Goal: Contribute content: Add original content to the website for others to see

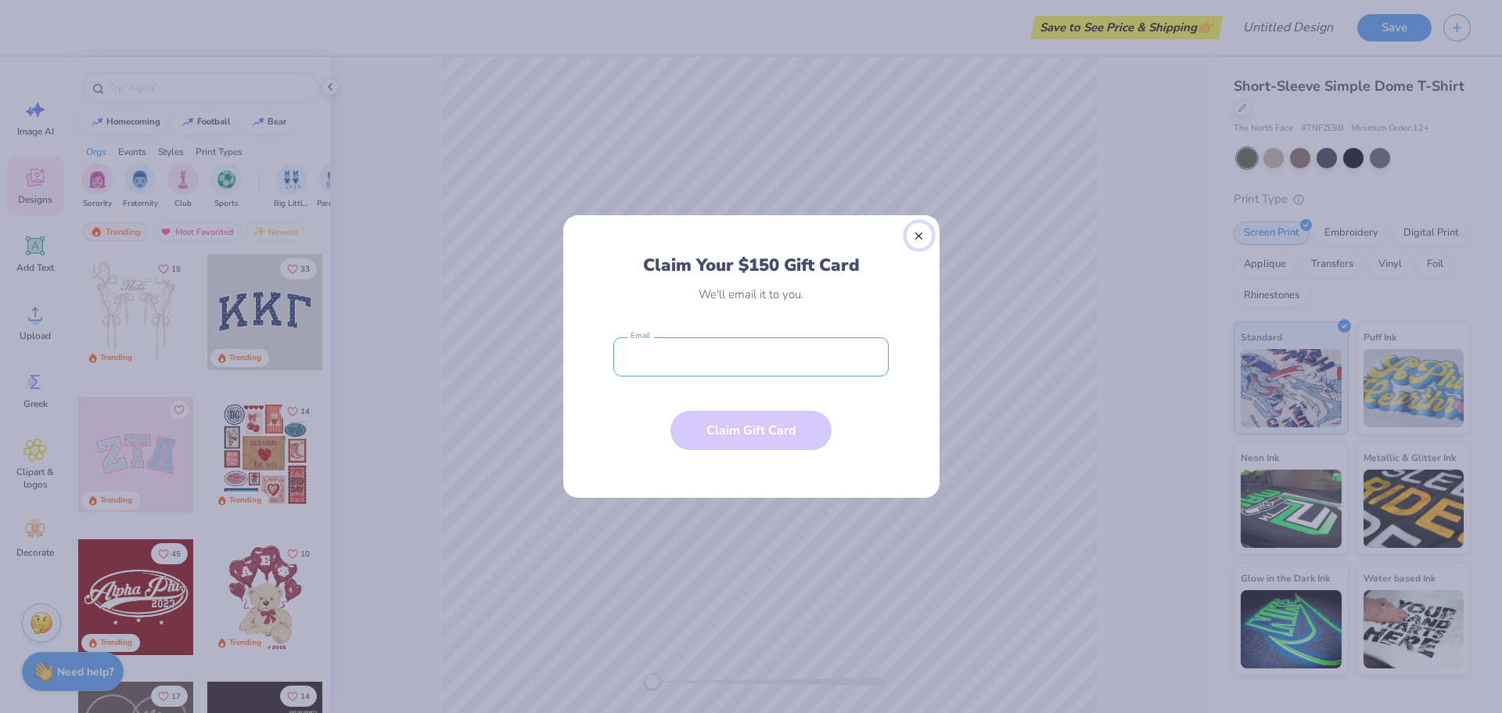
click at [922, 240] on button "Close" at bounding box center [919, 235] width 27 height 27
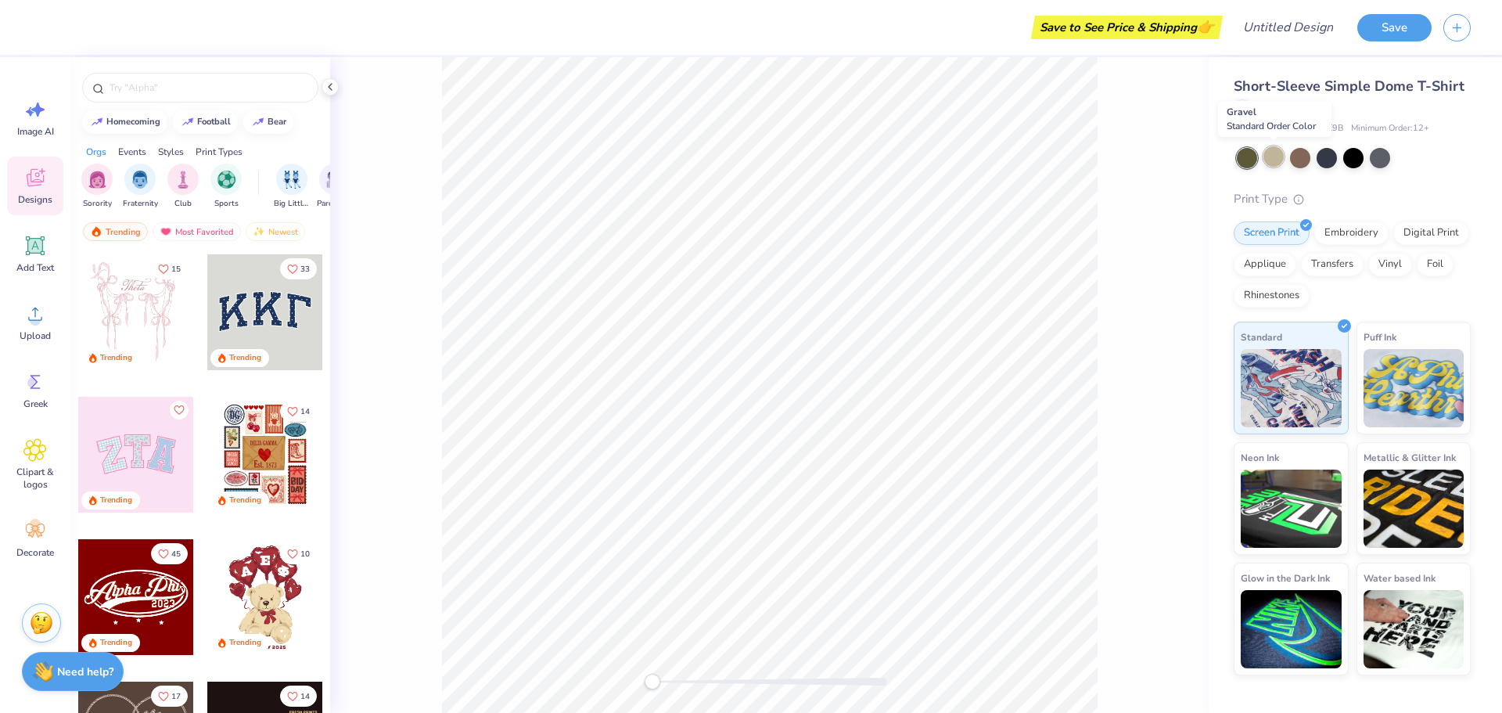
click at [1273, 162] on div at bounding box center [1273, 156] width 20 height 20
click at [1324, 164] on div at bounding box center [1327, 156] width 20 height 20
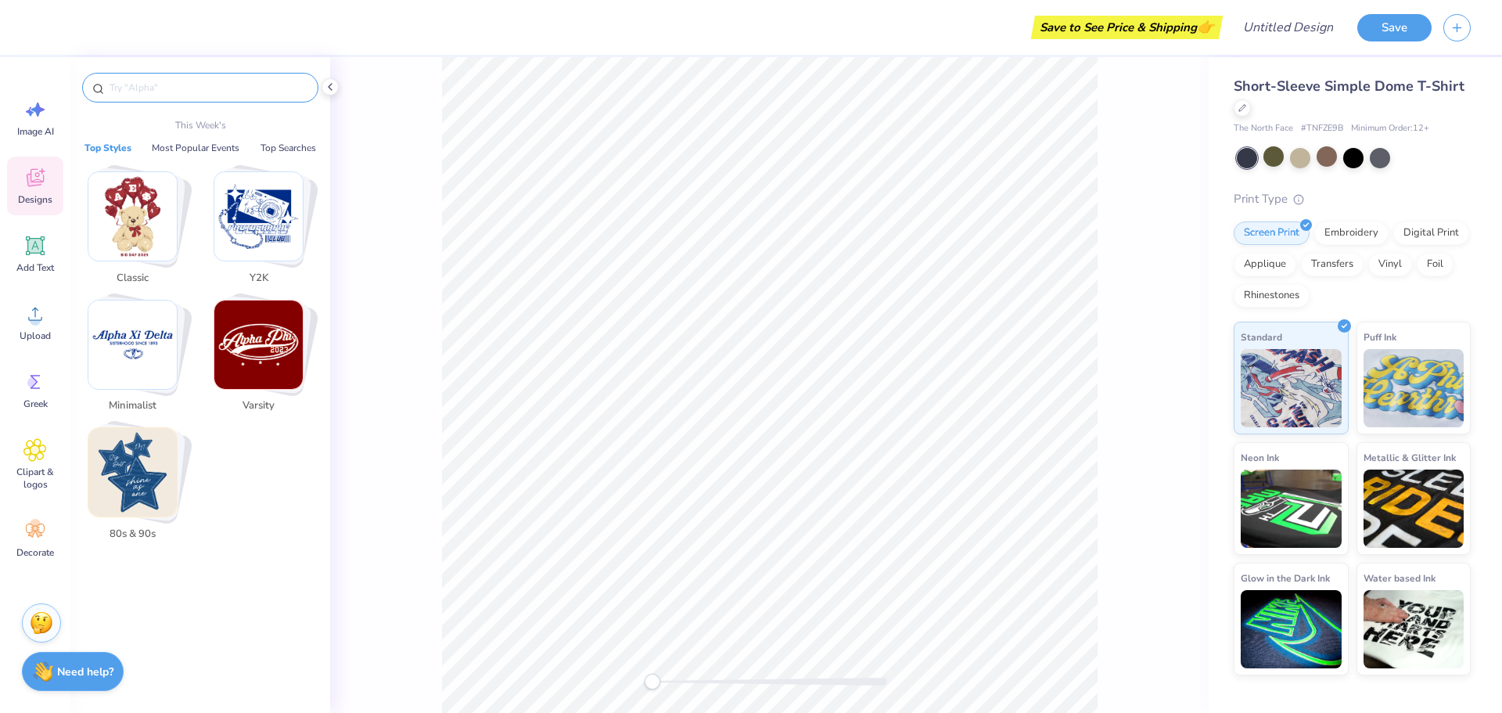
click at [153, 84] on input "text" at bounding box center [208, 88] width 200 height 16
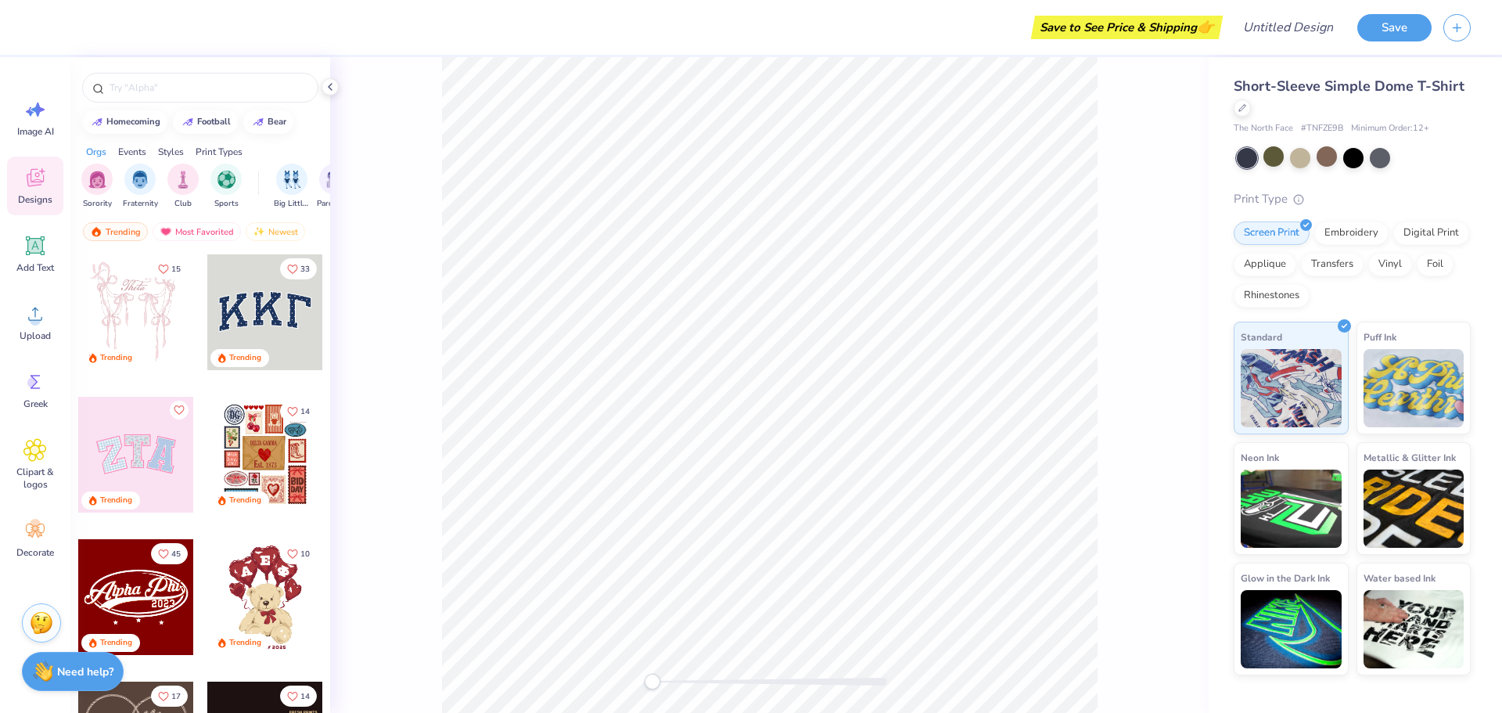
click at [37, 198] on span "Designs" at bounding box center [35, 199] width 34 height 13
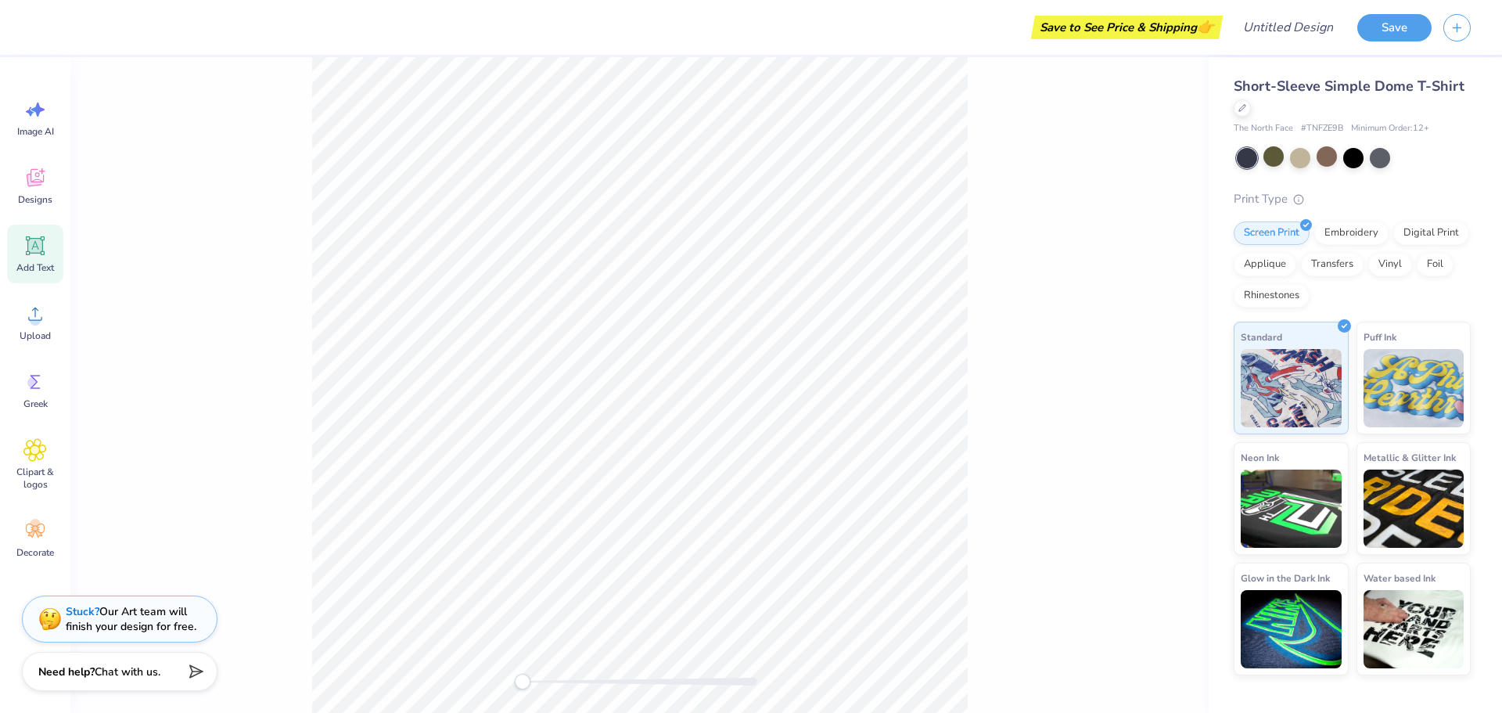
click at [39, 252] on icon at bounding box center [34, 245] width 23 height 23
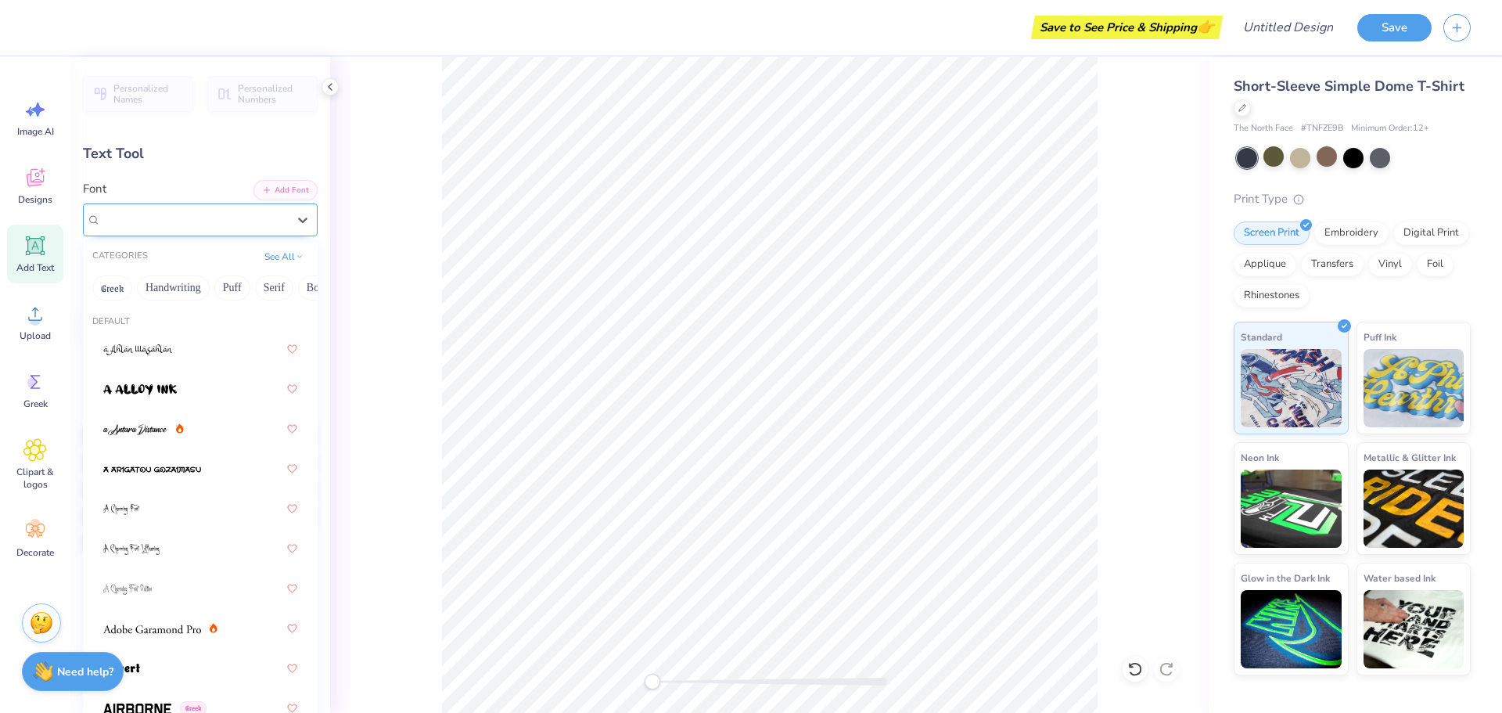
click at [178, 221] on div "Super Dream" at bounding box center [193, 219] width 189 height 24
type input "a"
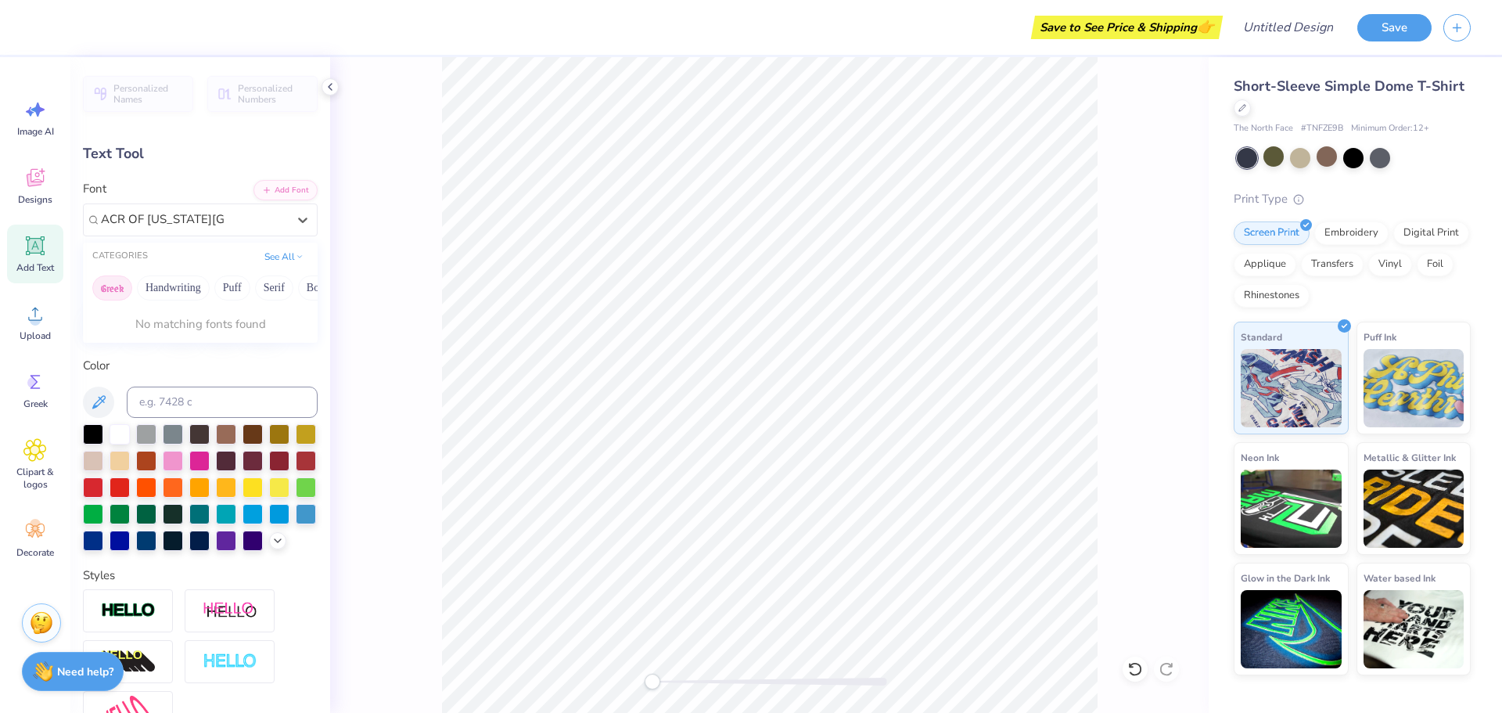
click at [113, 293] on button "Greek" at bounding box center [112, 287] width 40 height 25
click at [115, 292] on button "Greek" at bounding box center [112, 287] width 40 height 25
click at [166, 291] on button "Handwriting" at bounding box center [173, 287] width 73 height 25
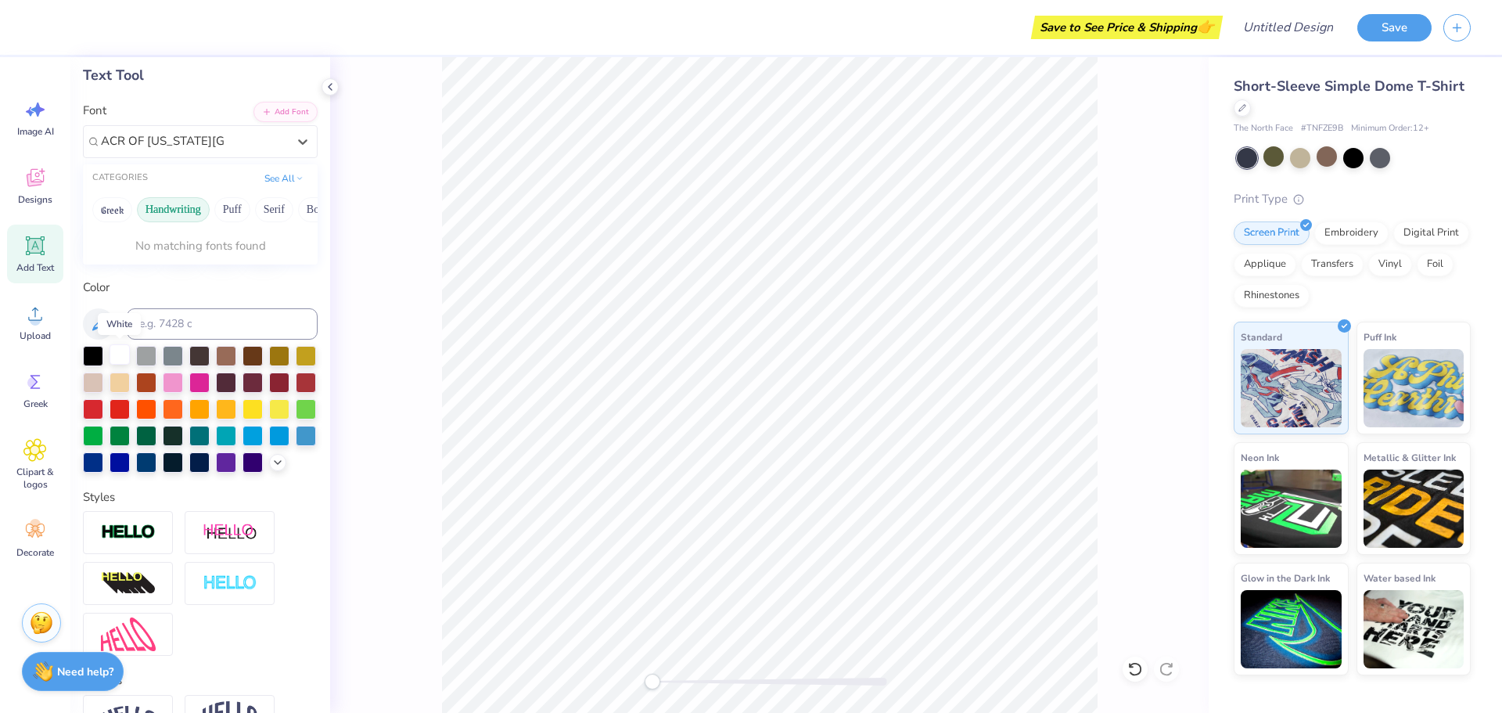
type input "ACR OF [US_STATE][GEOGRAPHIC_DATA]"
click at [121, 355] on div at bounding box center [120, 354] width 20 height 20
click at [228, 158] on div "Super Dream" at bounding box center [200, 141] width 235 height 33
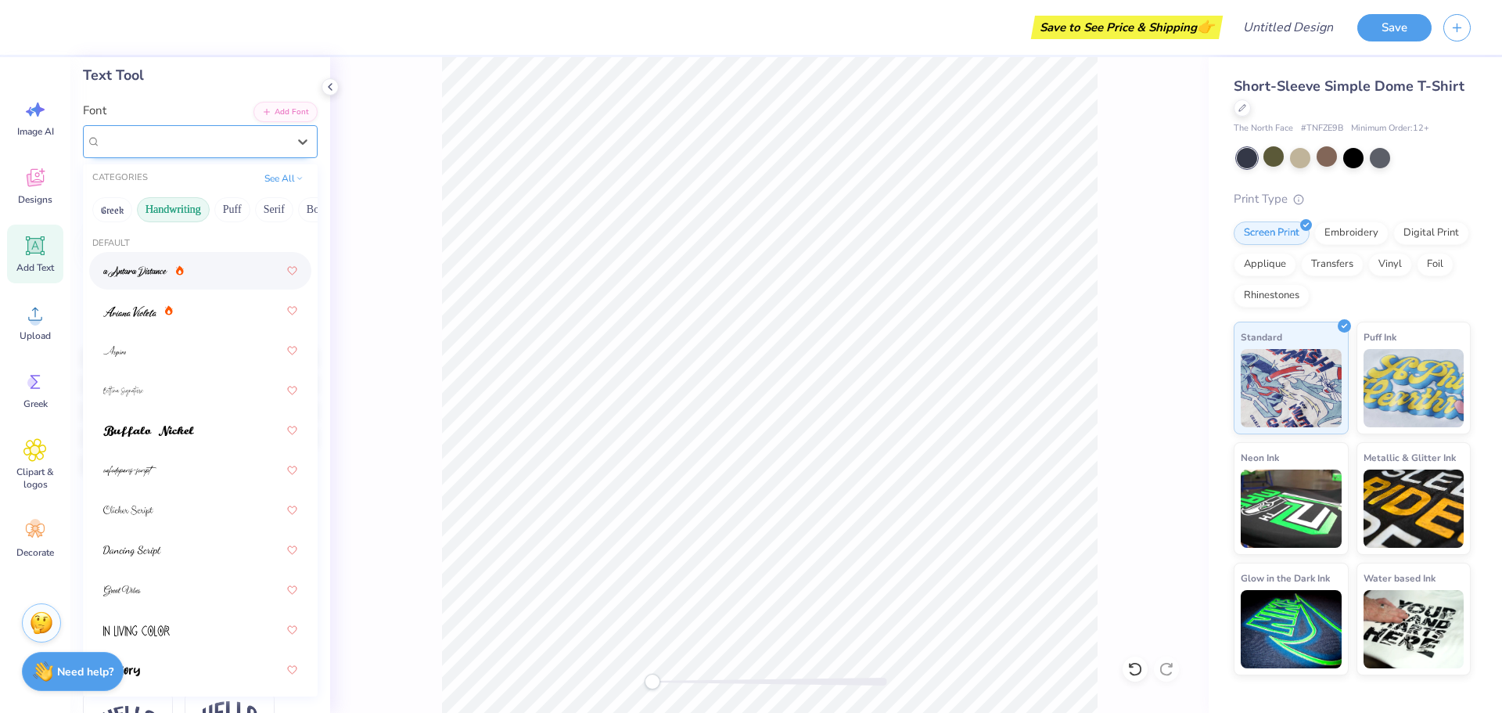
click at [228, 165] on div "CATEGORIES See All" at bounding box center [200, 178] width 235 height 28
click at [228, 156] on div "Super Dream" at bounding box center [200, 141] width 235 height 33
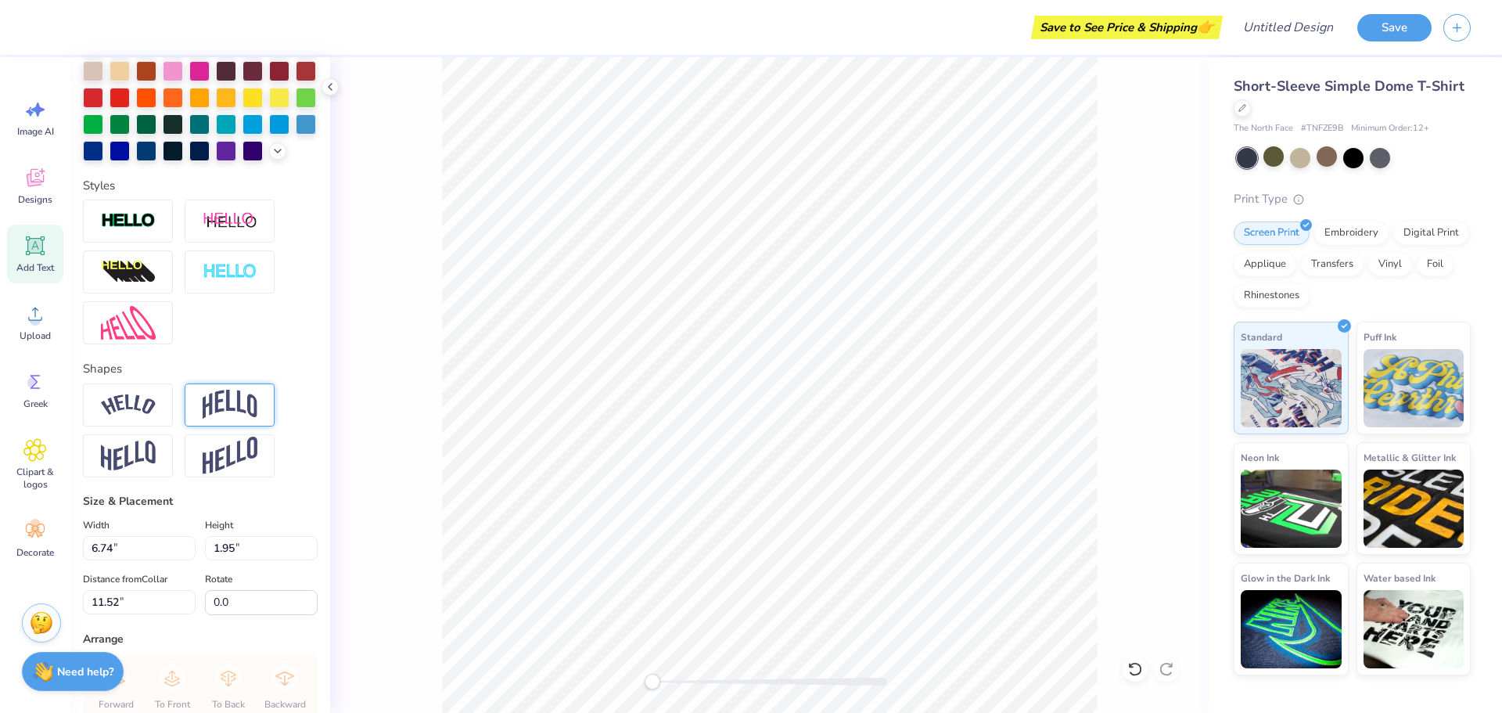
scroll to position [391, 0]
click at [235, 418] on img at bounding box center [230, 403] width 55 height 30
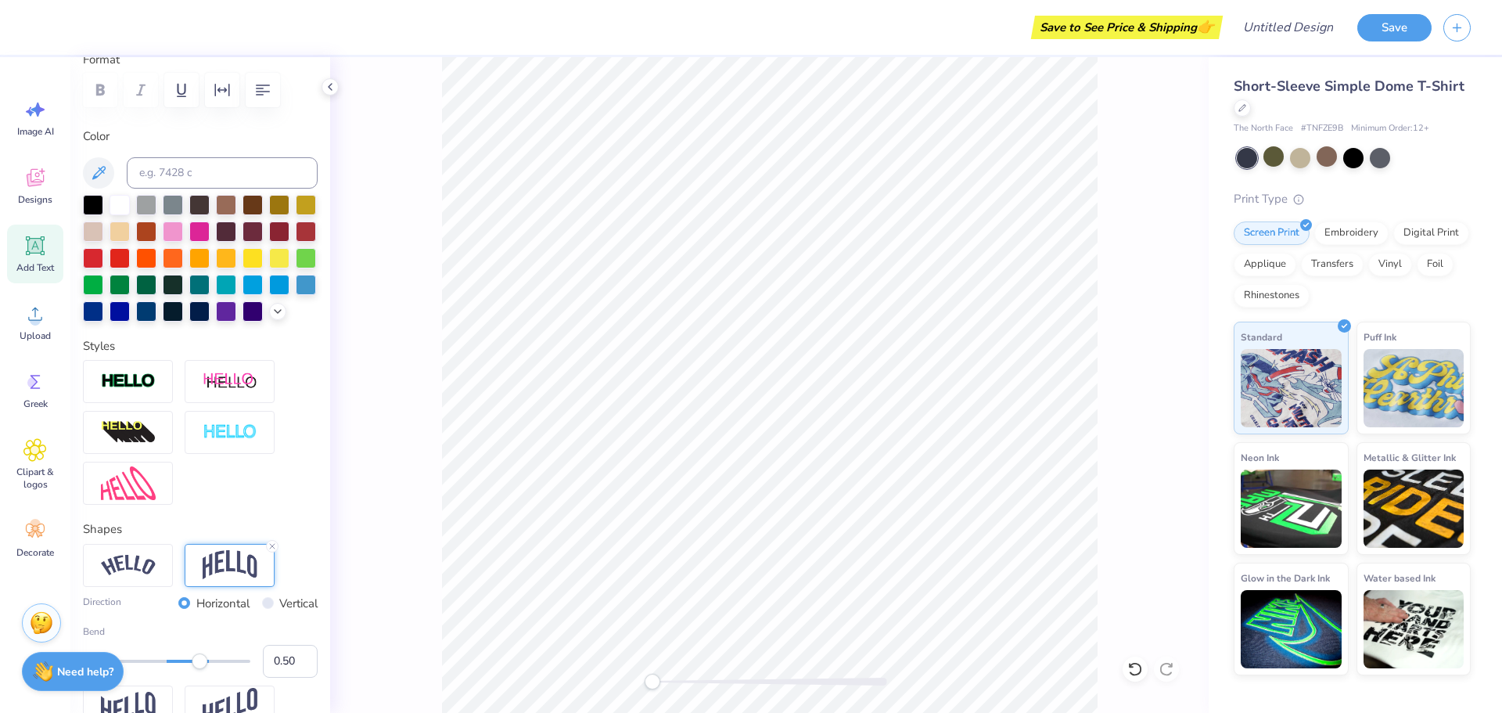
scroll to position [185, 0]
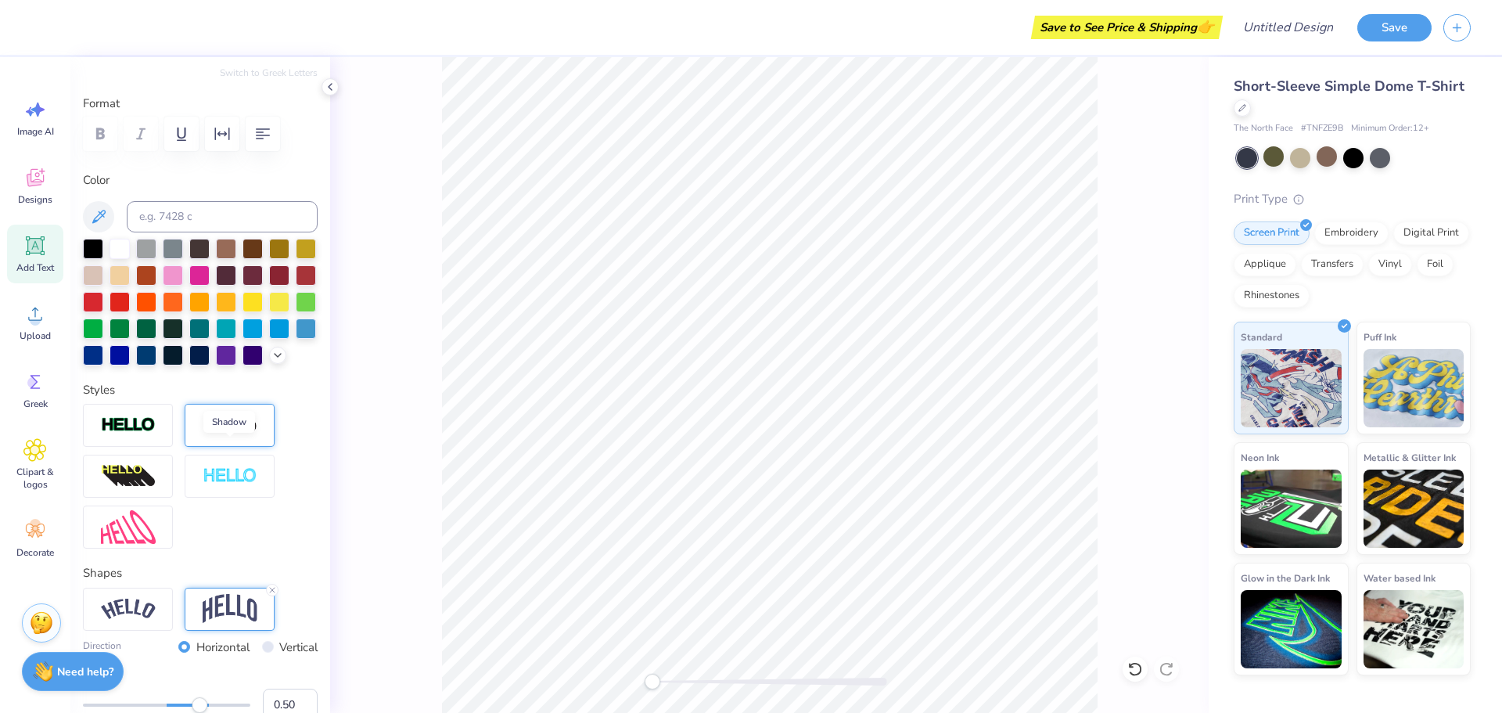
click at [218, 435] on img at bounding box center [230, 425] width 55 height 20
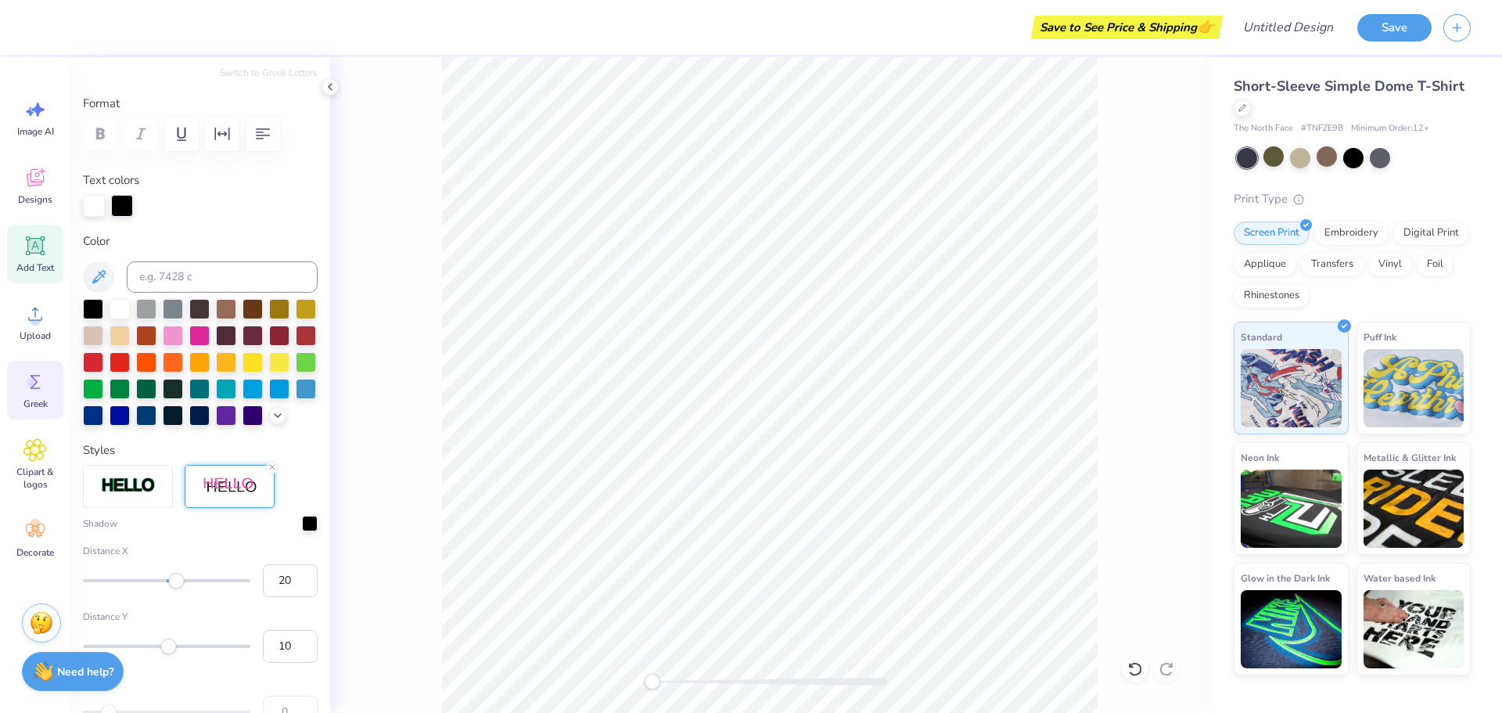
click at [33, 379] on circle at bounding box center [32, 382] width 11 height 11
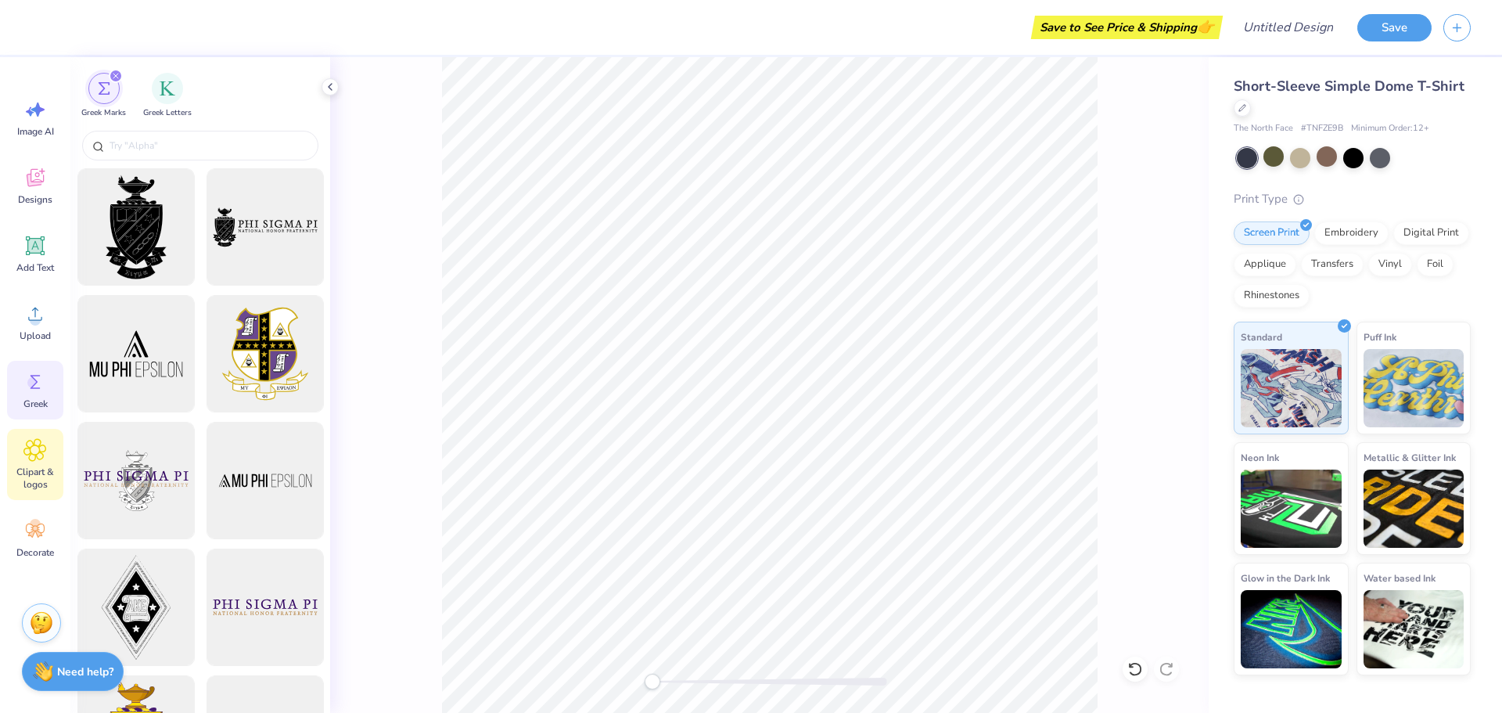
click at [31, 462] on div "Clipart & logos" at bounding box center [35, 464] width 56 height 71
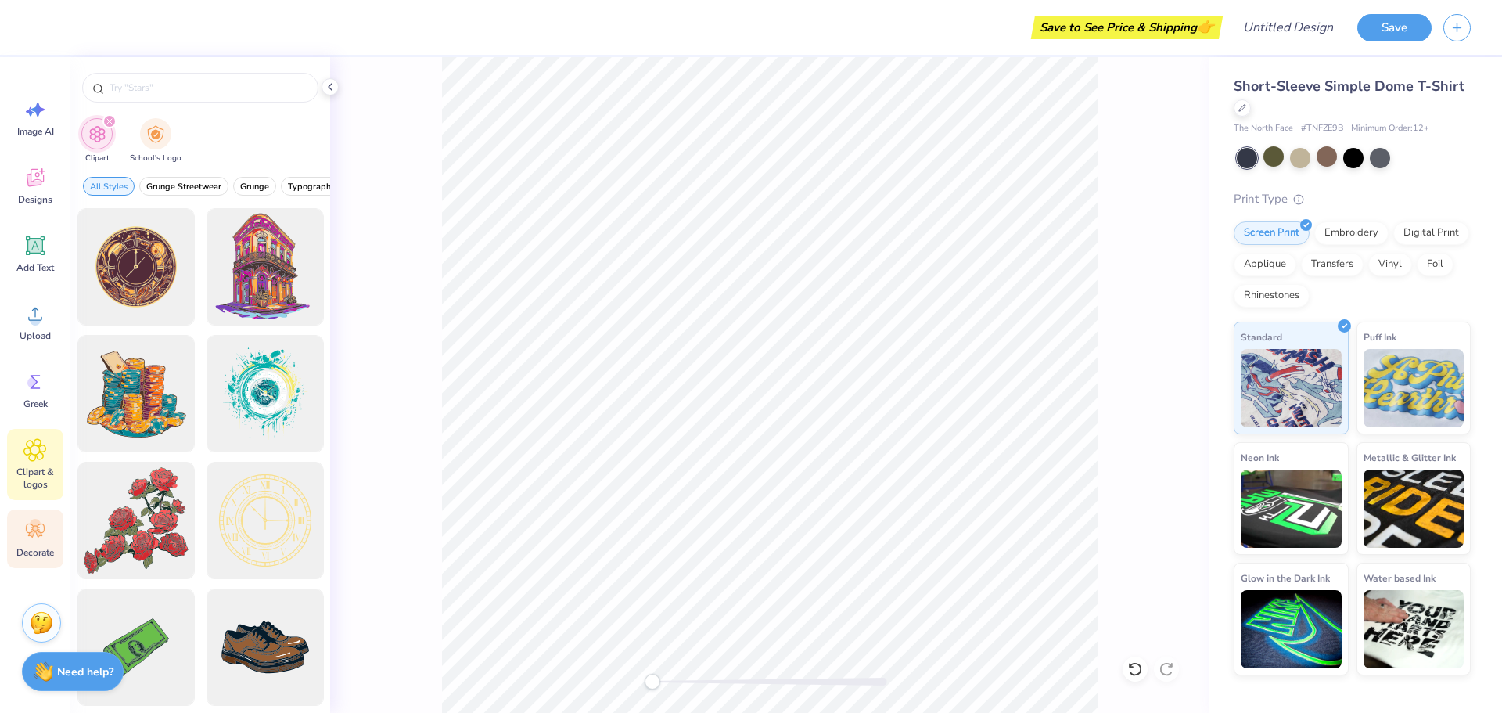
click at [18, 534] on div "Decorate" at bounding box center [35, 538] width 56 height 59
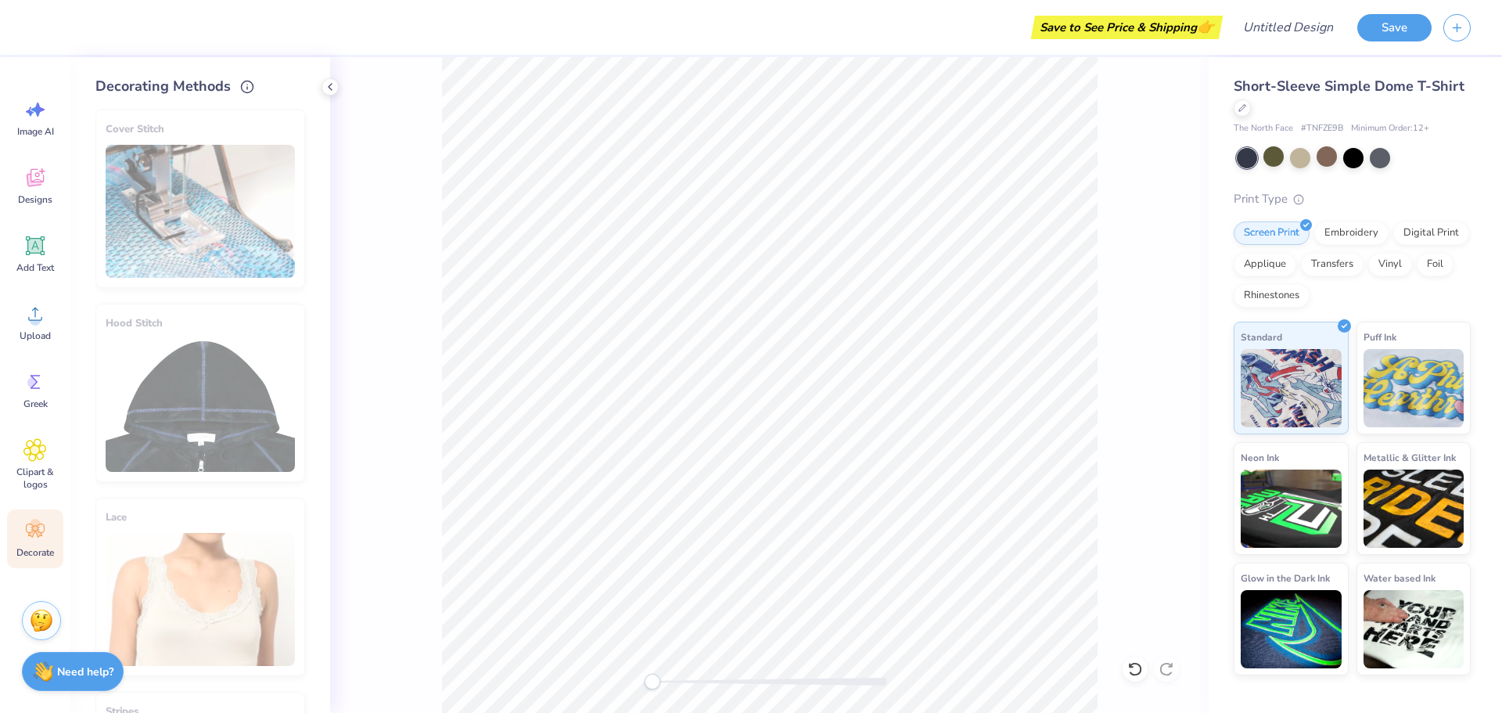
click at [30, 622] on div "Stuck? Our Art team will finish your design for free." at bounding box center [41, 620] width 39 height 39
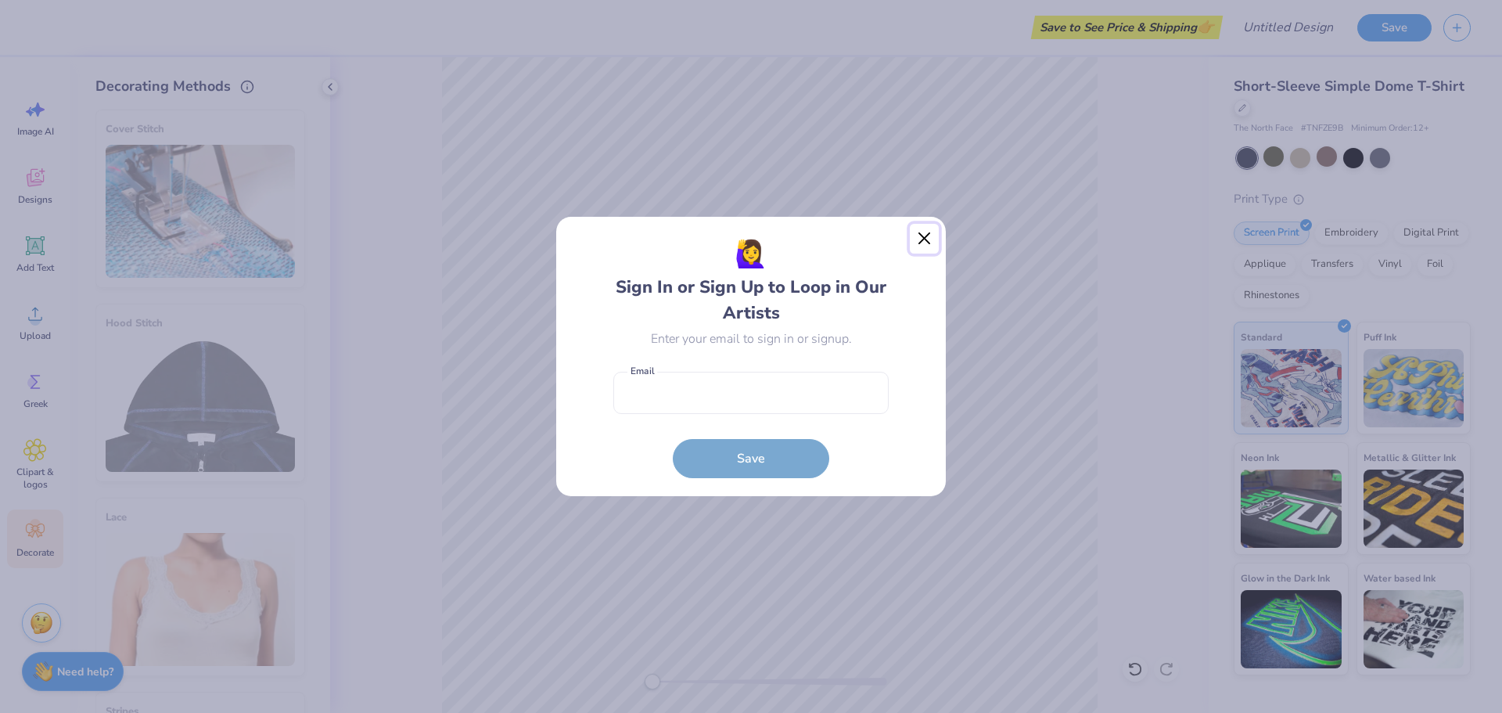
click at [930, 244] on button "Close" at bounding box center [925, 239] width 30 height 30
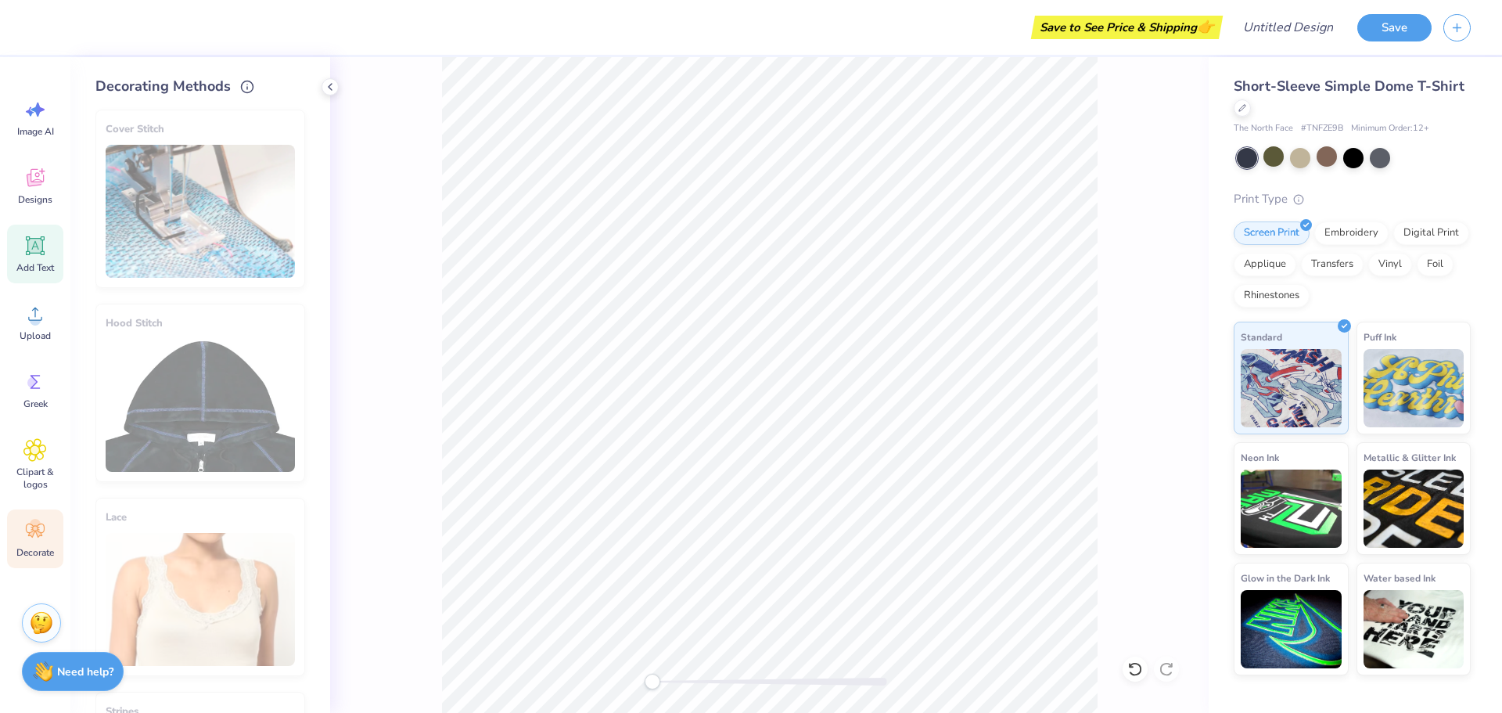
click at [44, 247] on div "Add Text" at bounding box center [35, 254] width 56 height 59
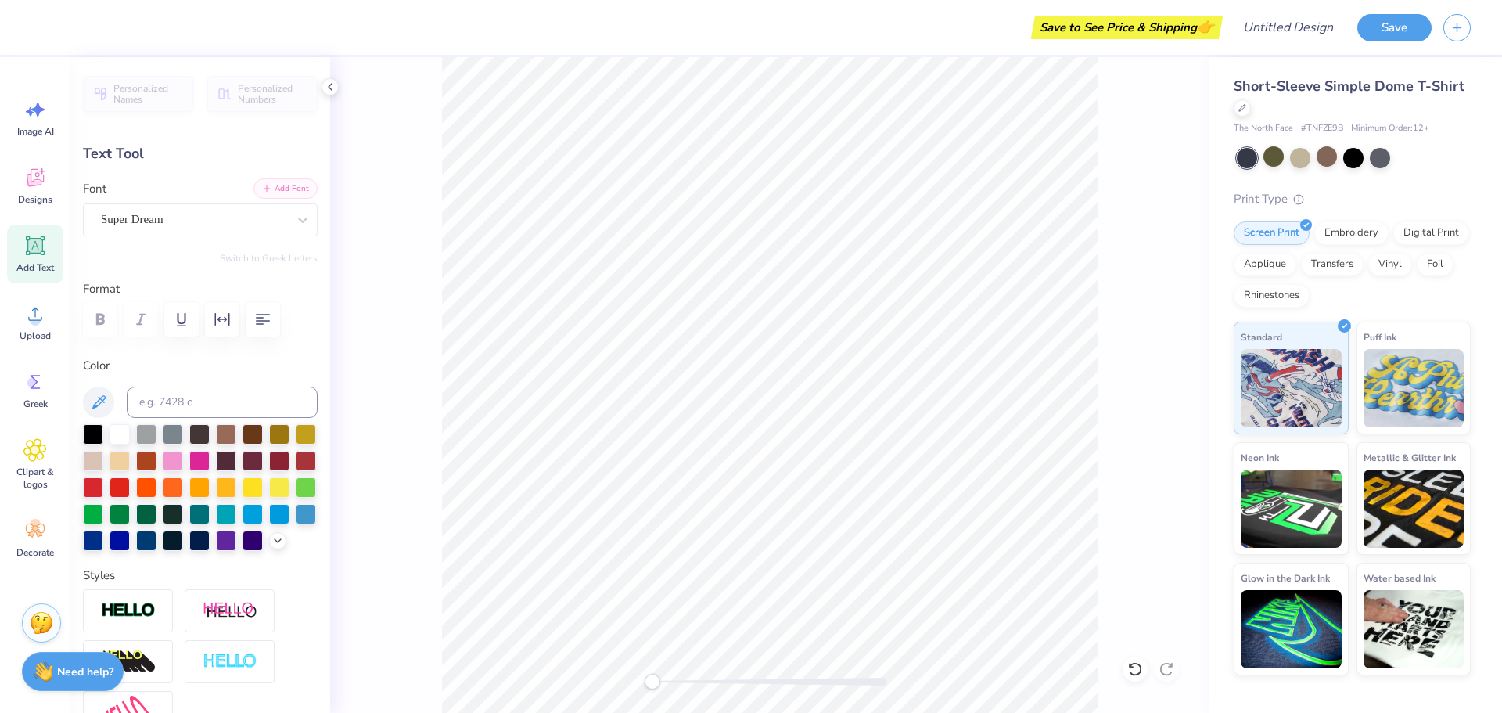
click at [287, 190] on button "Add Font" at bounding box center [285, 188] width 64 height 20
click at [99, 320] on div at bounding box center [200, 319] width 235 height 34
click at [110, 317] on div at bounding box center [200, 319] width 235 height 34
click at [176, 392] on input at bounding box center [222, 401] width 191 height 31
type input ",BJK/;J"
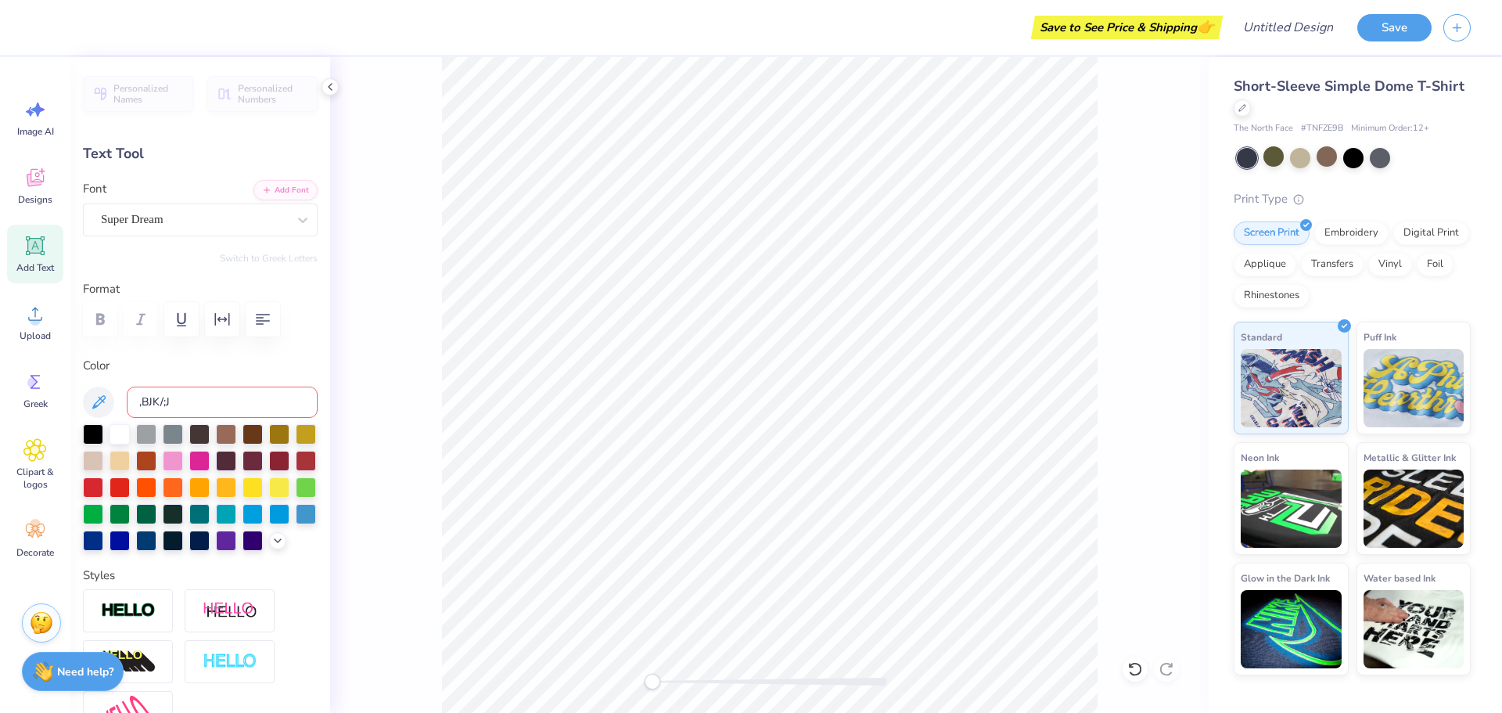
scroll to position [13, 2]
type textarea "T"
type textarea "ACR OF [US_STATE][GEOGRAPHIC_DATA]"
click at [148, 438] on div at bounding box center [146, 432] width 20 height 20
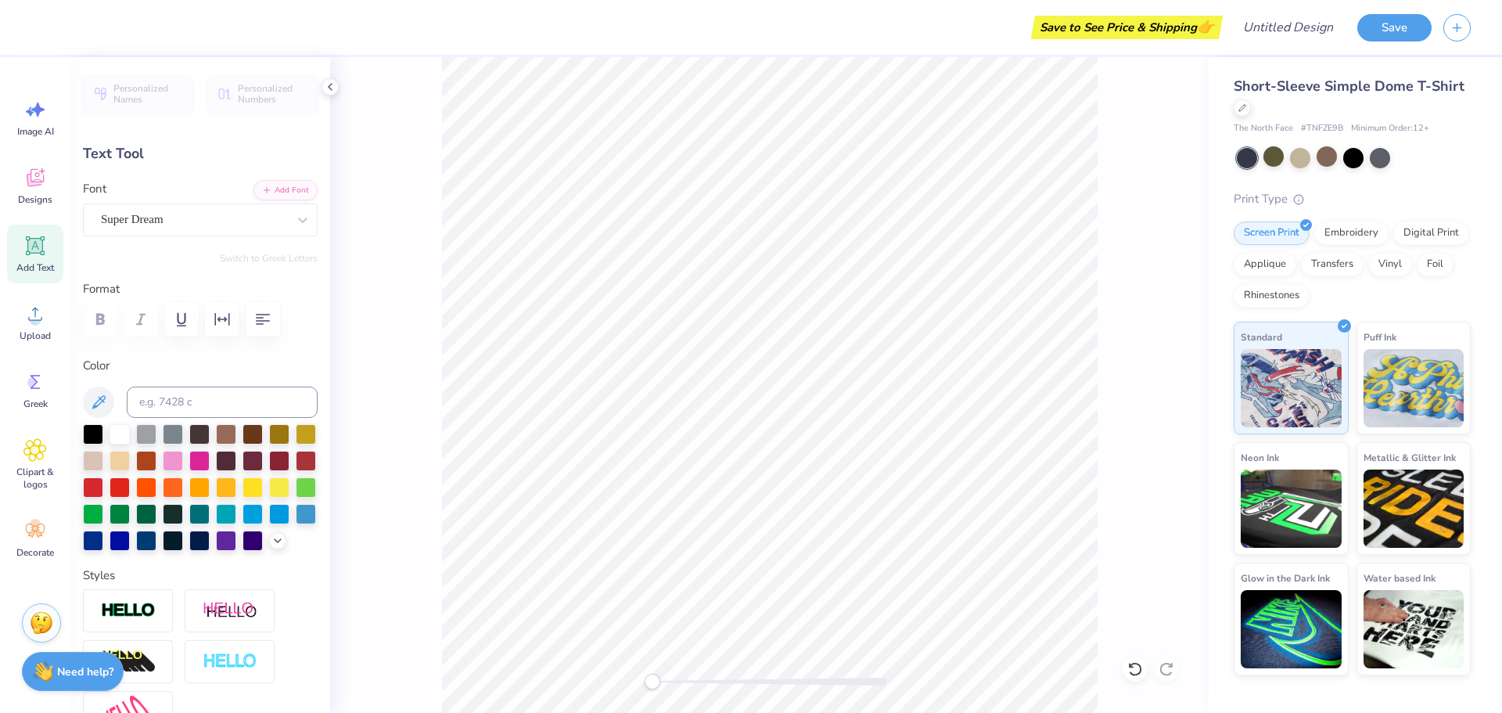
scroll to position [13, 5]
click at [220, 325] on icon "button" at bounding box center [222, 319] width 19 height 19
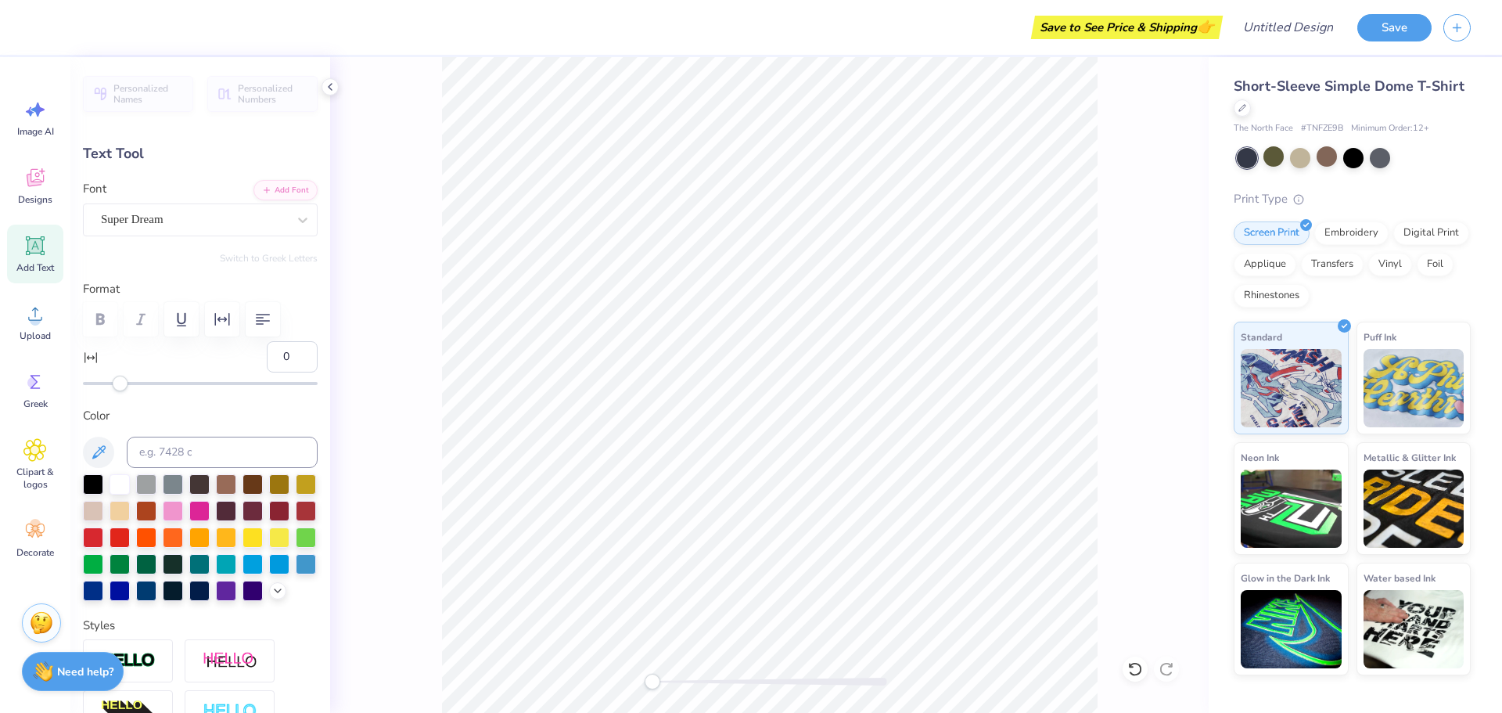
scroll to position [13, 3]
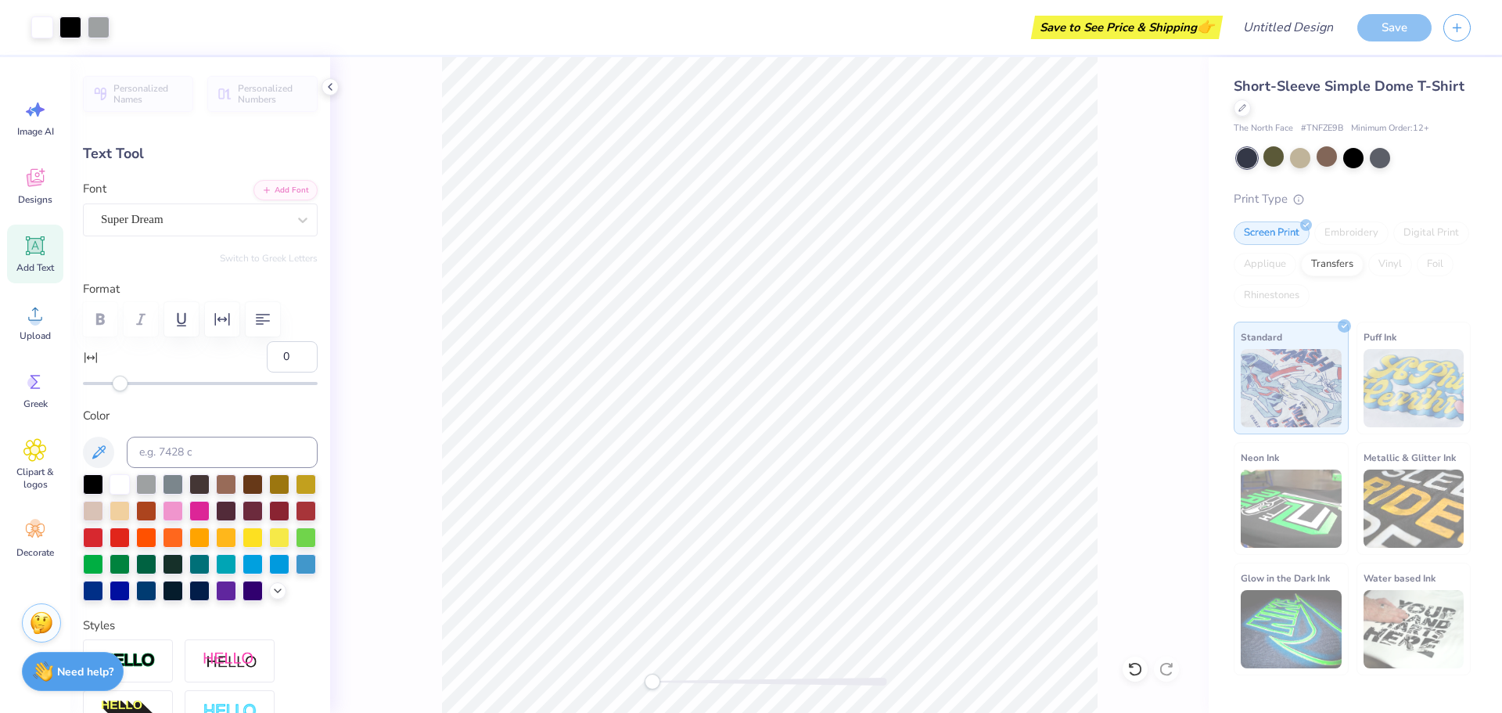
type input "16.96"
type input "1.27"
type input "11.86"
type input "8.09"
type input "3.06"
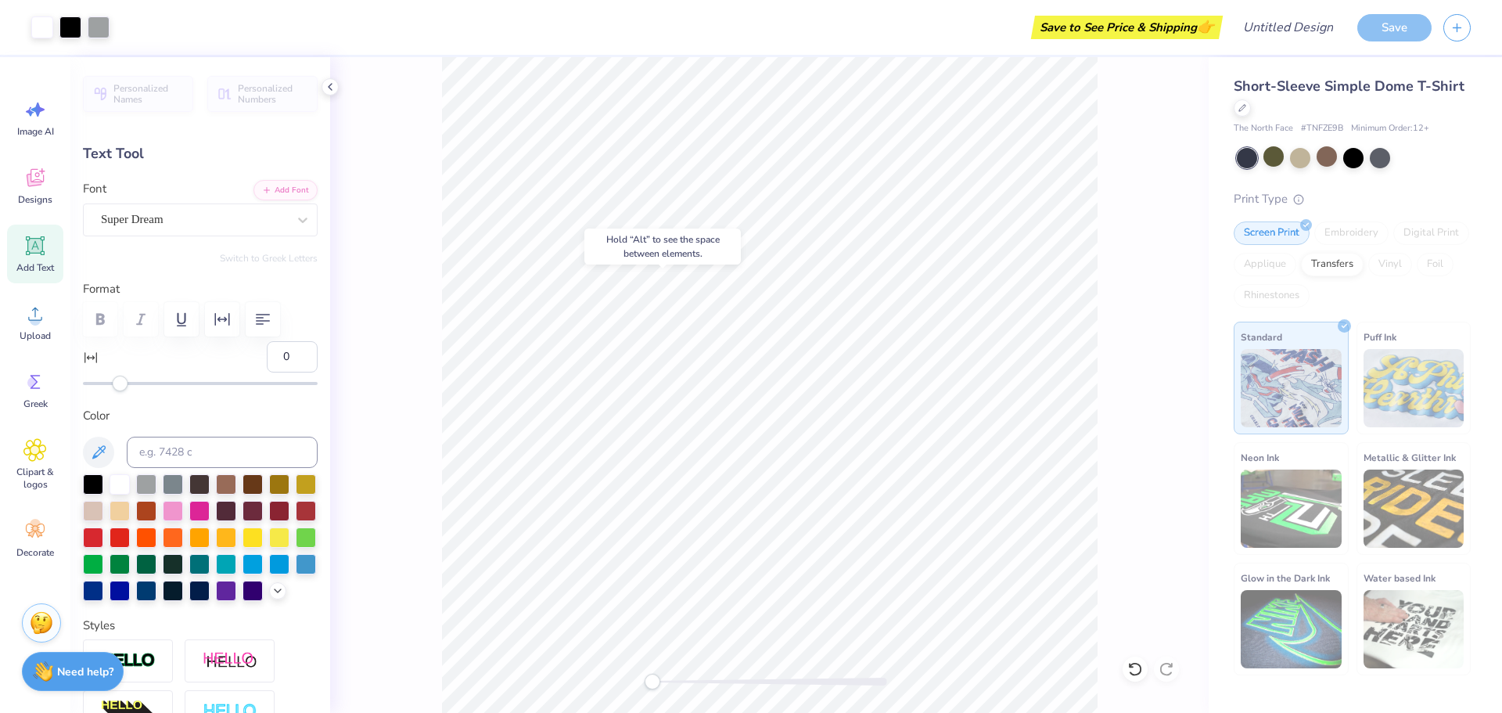
type input "3.75"
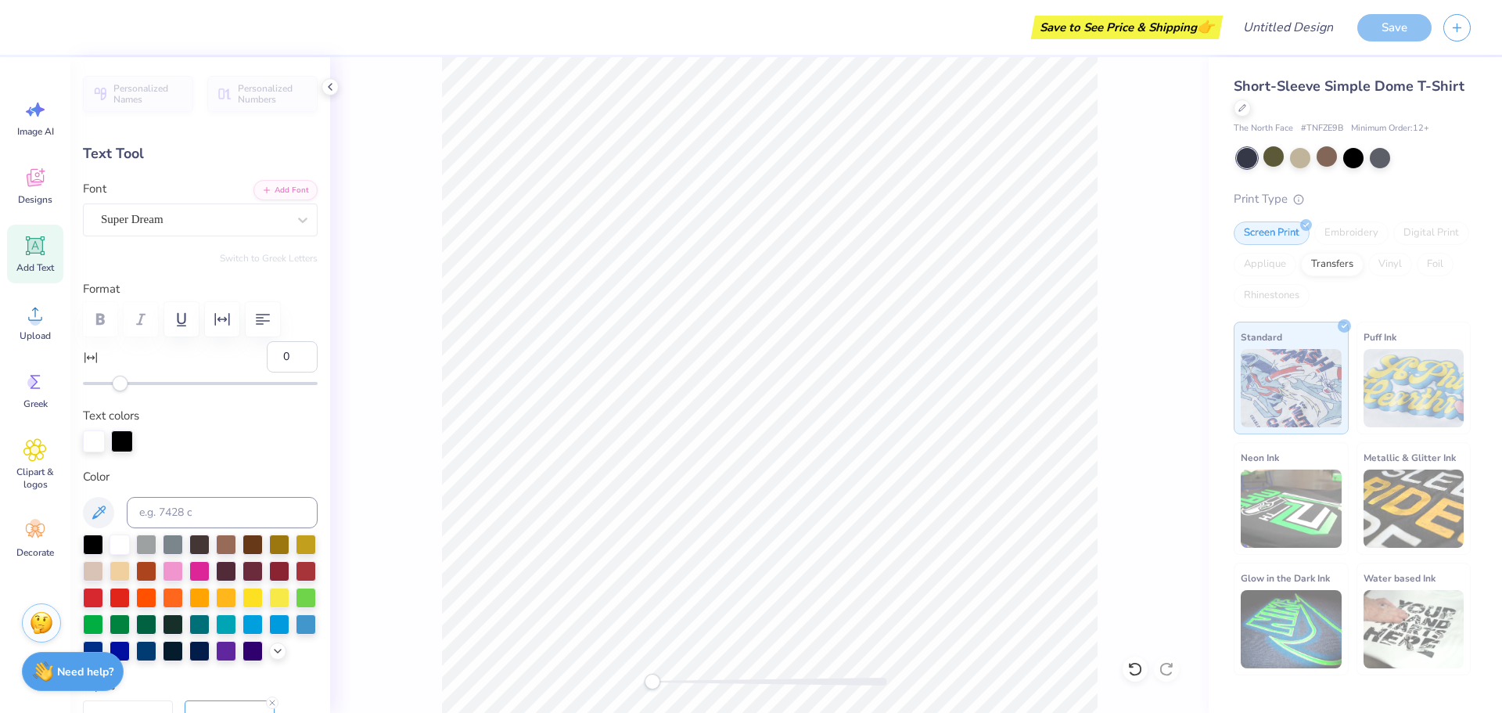
type input "16.96"
type input "1.27"
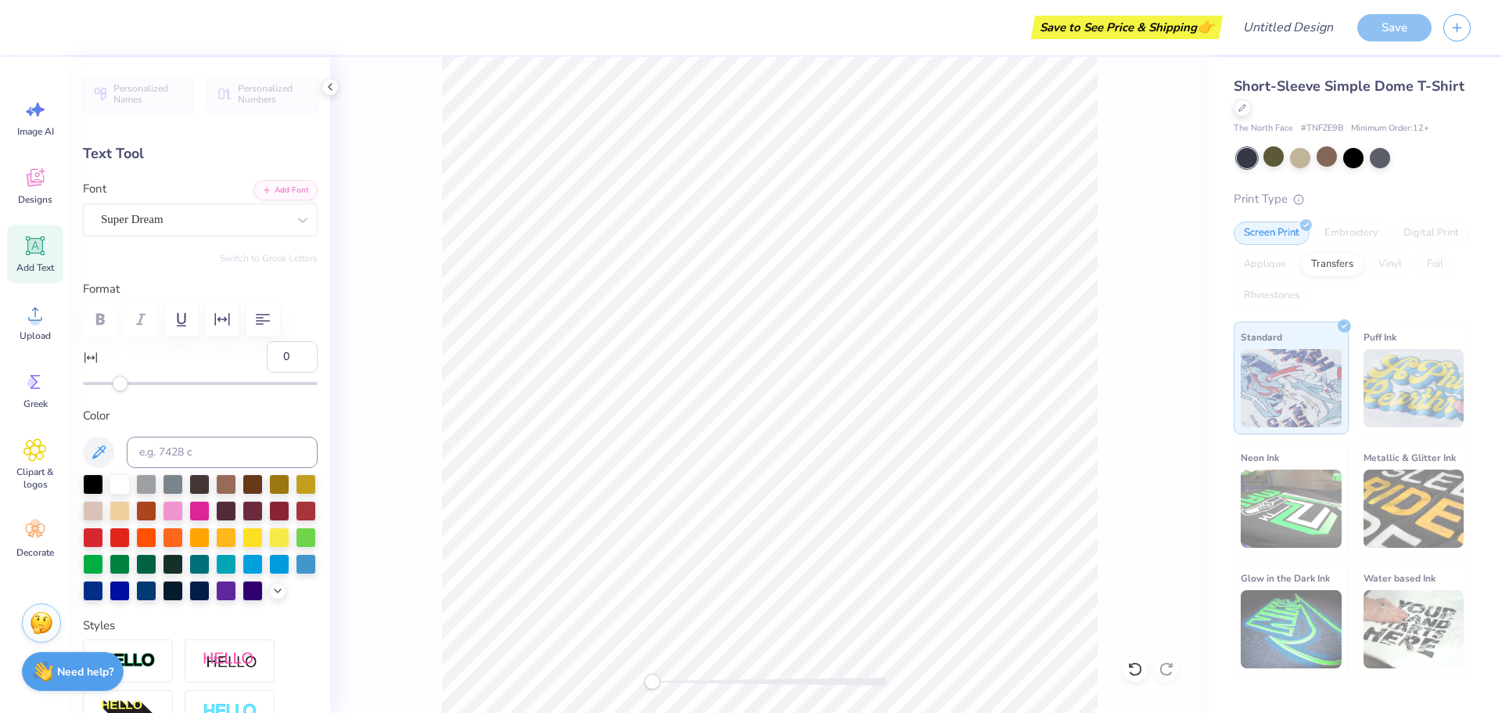
type input "7.45"
click at [27, 181] on icon at bounding box center [34, 177] width 23 height 23
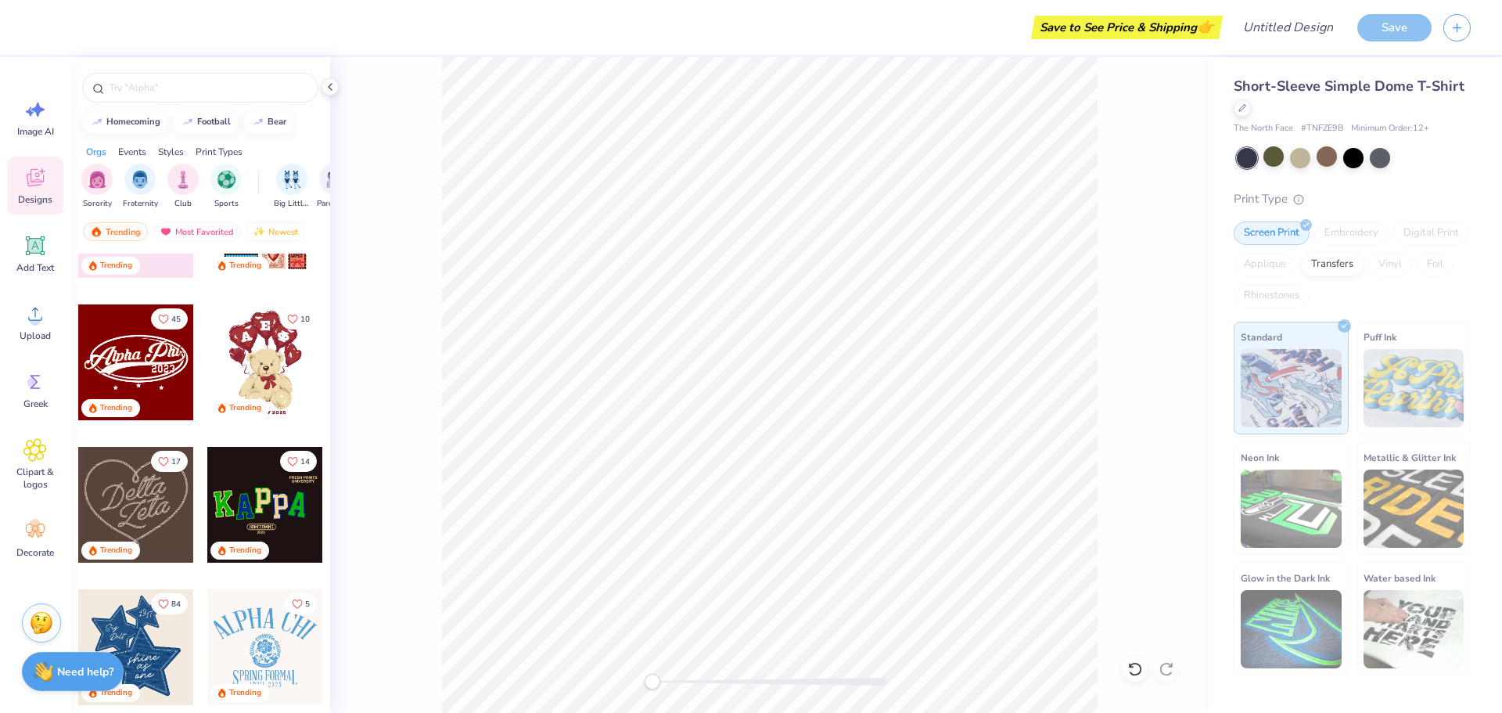
scroll to position [391, 0]
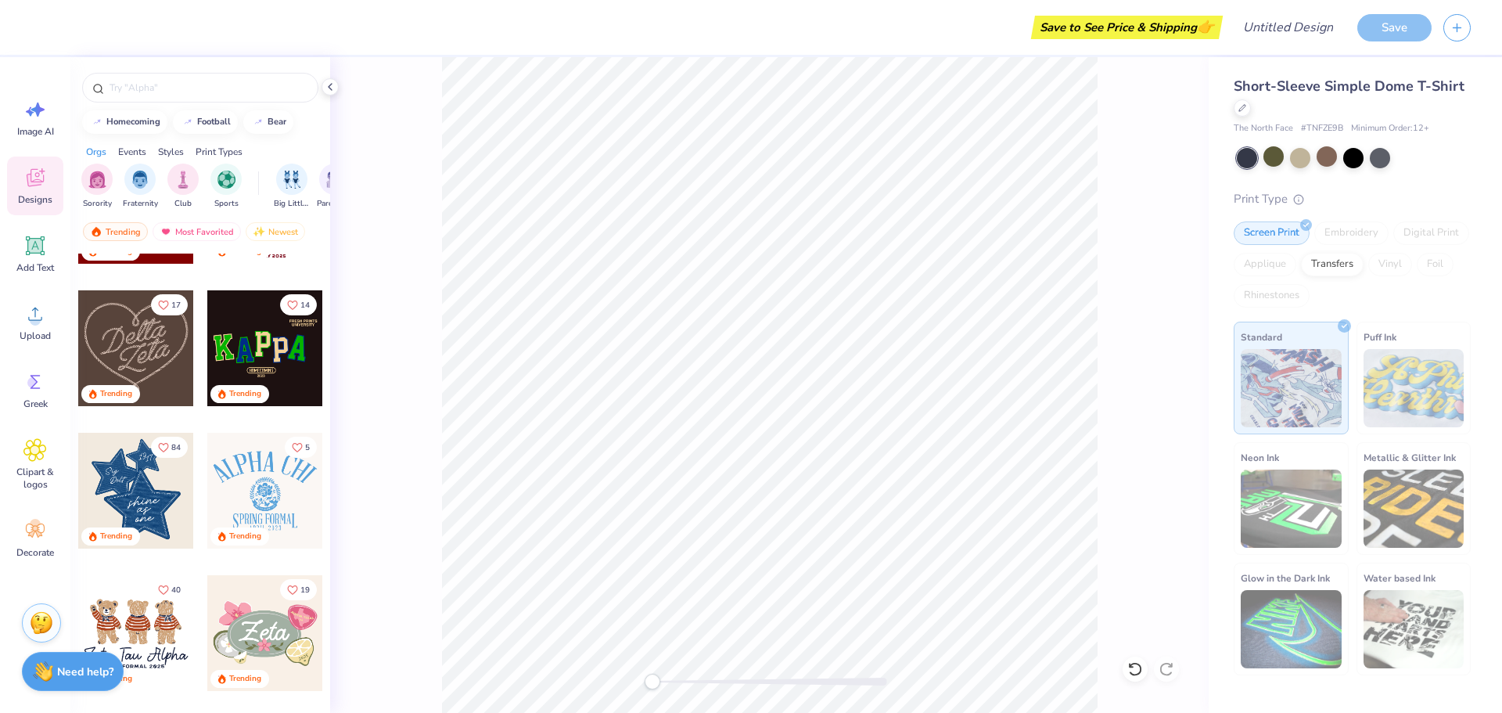
click at [260, 501] on div at bounding box center [265, 491] width 116 height 116
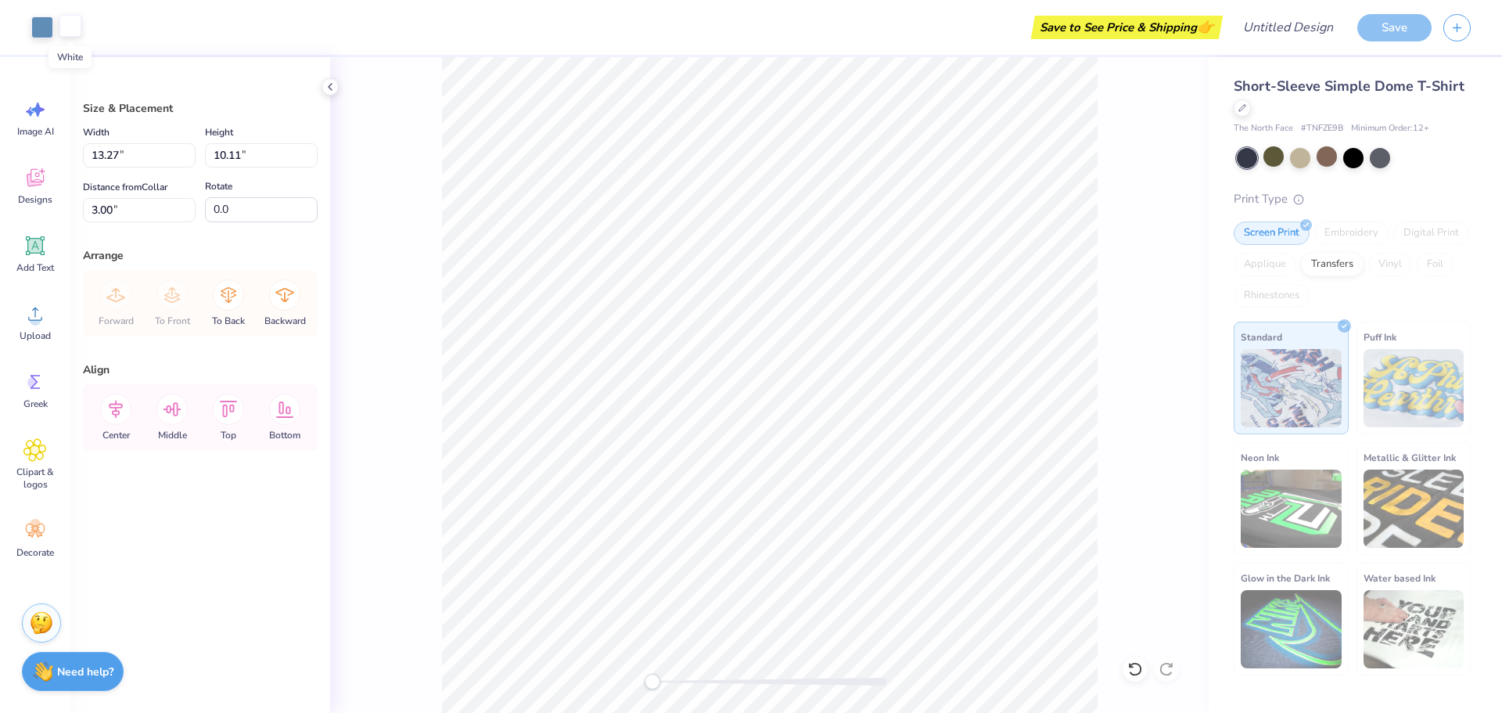
click at [69, 23] on div at bounding box center [70, 26] width 22 height 22
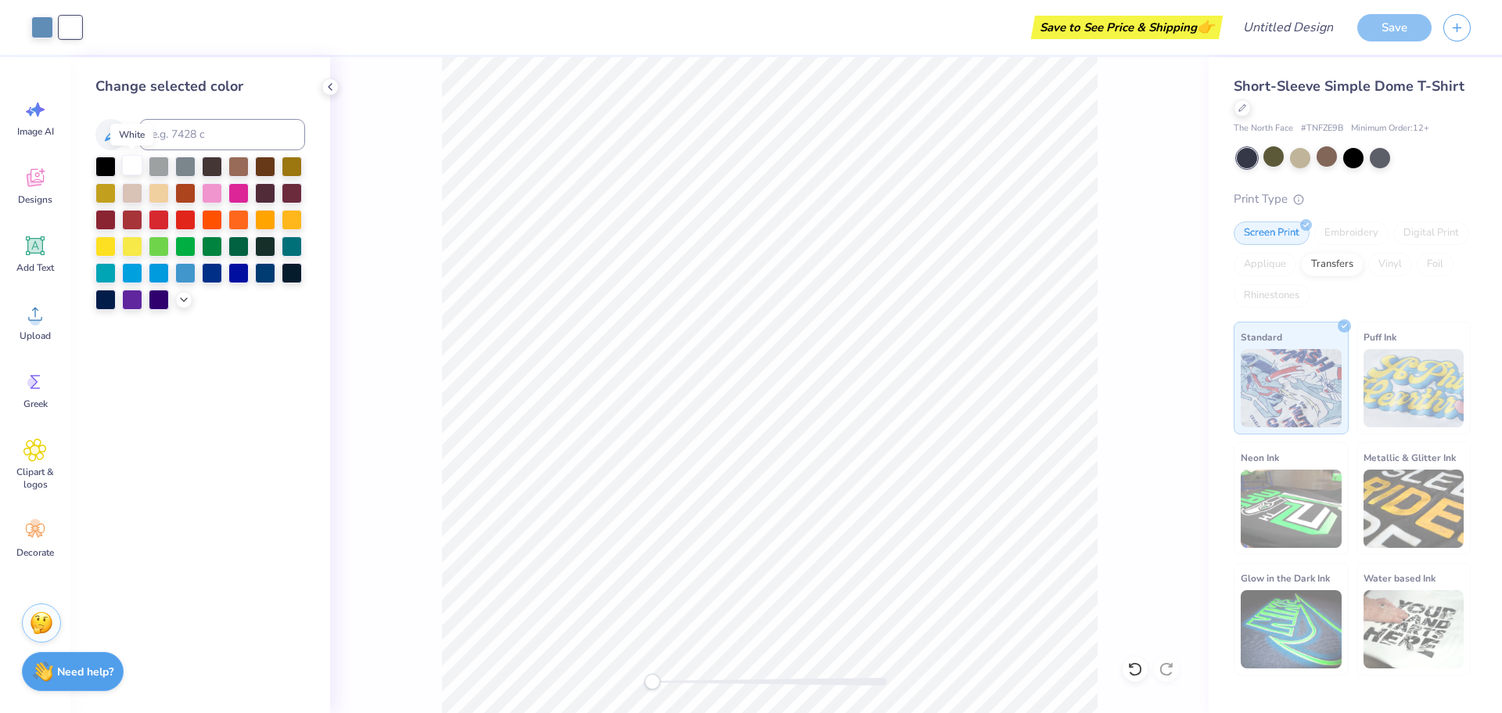
click at [134, 169] on div at bounding box center [132, 165] width 20 height 20
